Goal: Check status

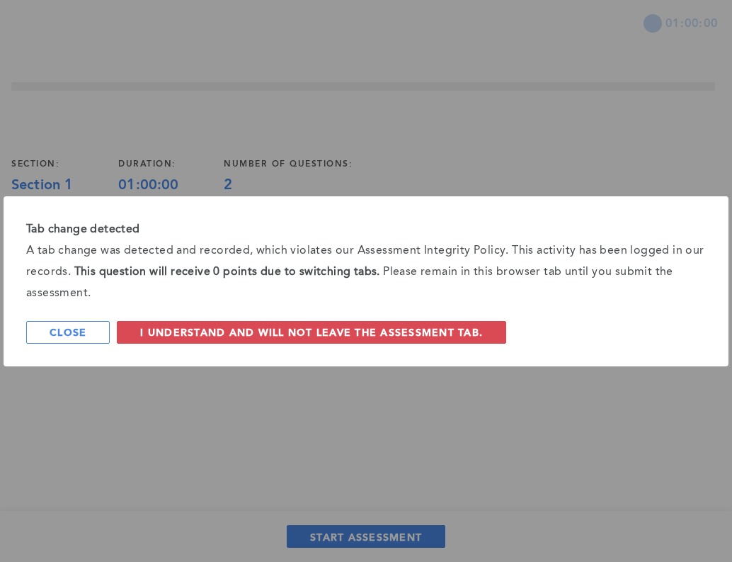
click at [10, 266] on div "Tab change detected A tab change was detected and recorded, which violates our …" at bounding box center [366, 281] width 725 height 170
click at [155, 462] on div "Tab change detected A tab change was detected and recorded, which violates our …" at bounding box center [366, 281] width 732 height 562
click at [92, 336] on button "Close" at bounding box center [68, 332] width 84 height 23
